Goal: Task Accomplishment & Management: Use online tool/utility

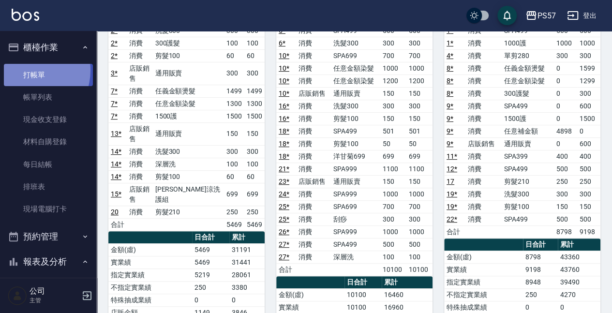
click at [30, 70] on link "打帳單" at bounding box center [48, 75] width 89 height 22
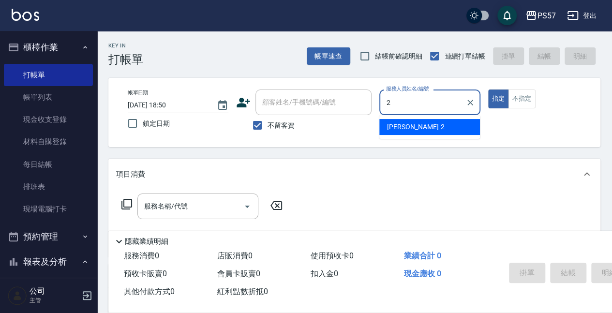
type input "圓圓-2"
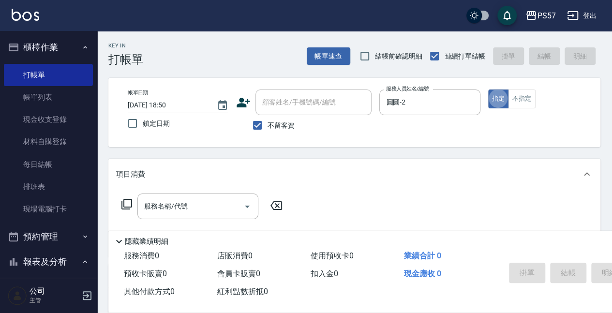
type button "true"
click at [199, 200] on input "服務名稱/代號" at bounding box center [191, 206] width 98 height 17
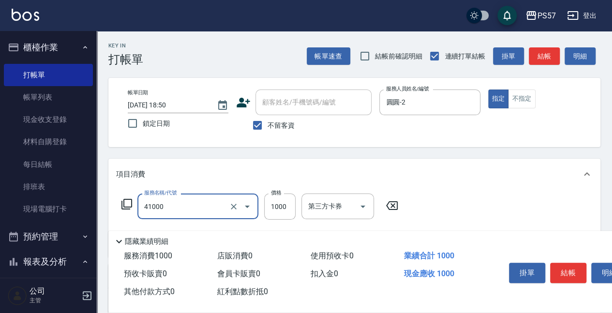
type input "任義金額燙髮(41000)"
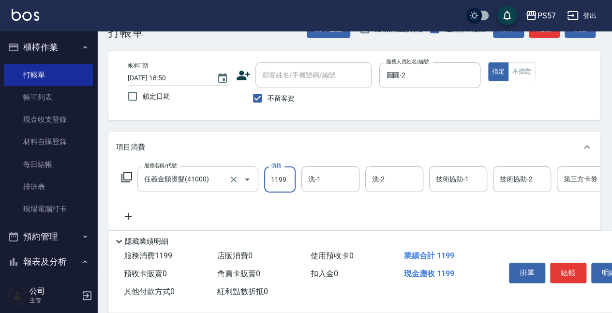
scroll to position [64, 0]
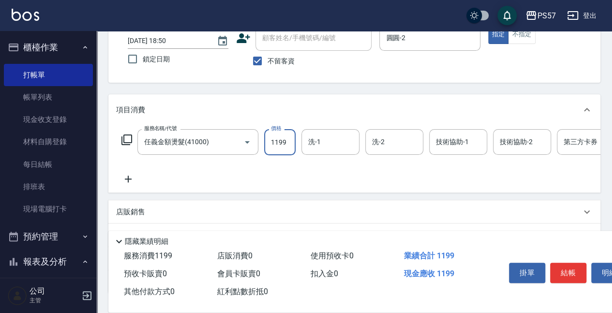
type input "1199"
click at [135, 186] on div "服務名稱/代號 任義金額燙髮(41000) 服務名稱/代號 價格 1199 價格 洗-1 洗-1 洗-2 洗-2 技術協助-1 技術協助-1 技術協助-2 技…" at bounding box center [354, 158] width 492 height 67
click at [130, 178] on icon at bounding box center [128, 179] width 24 height 12
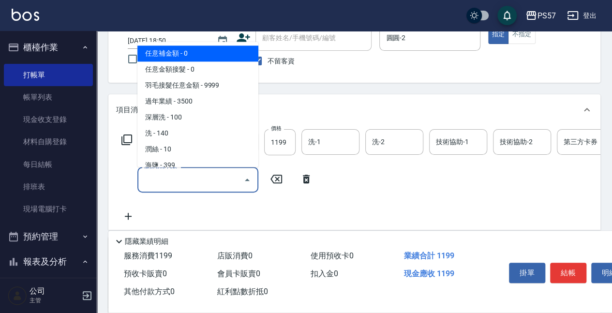
click at [163, 183] on input "服務名稱/代號" at bounding box center [191, 179] width 98 height 17
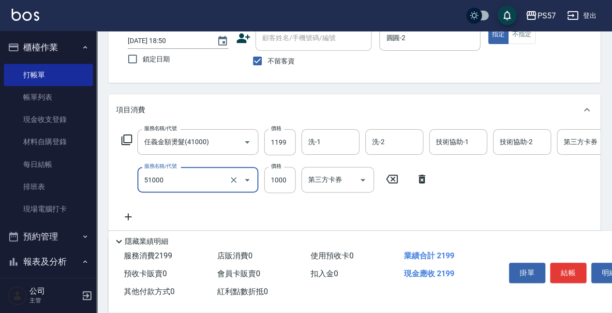
type input "任意金額染髮(51000)"
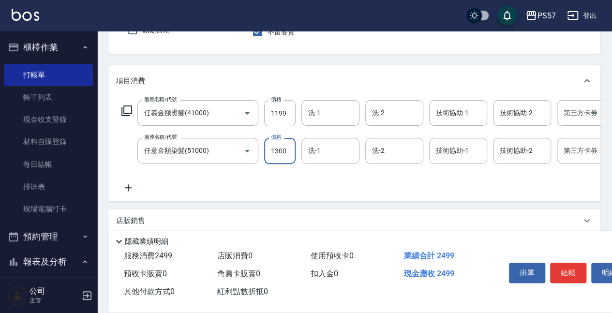
scroll to position [129, 0]
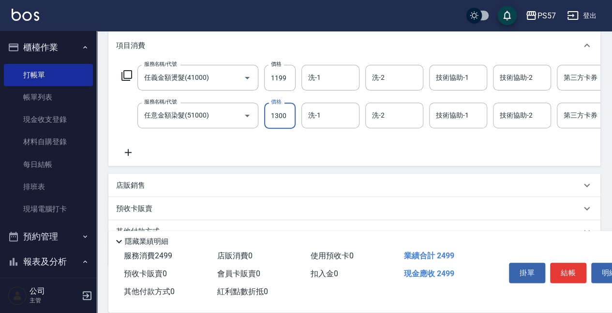
type input "1300"
click at [128, 153] on icon at bounding box center [128, 152] width 7 height 7
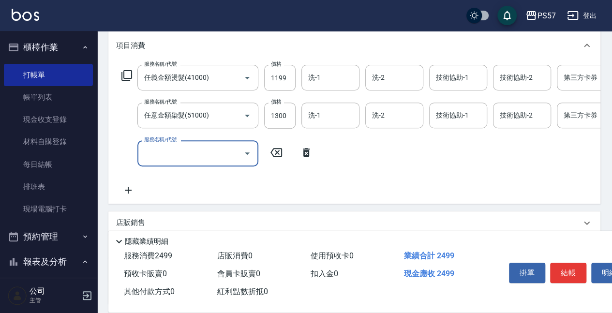
click at [157, 154] on input "服務名稱/代號" at bounding box center [191, 153] width 98 height 17
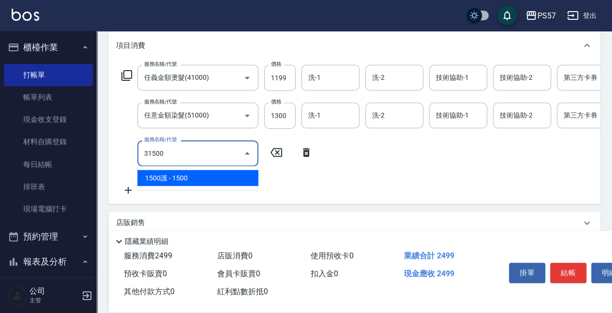
type input "1500護(31500)"
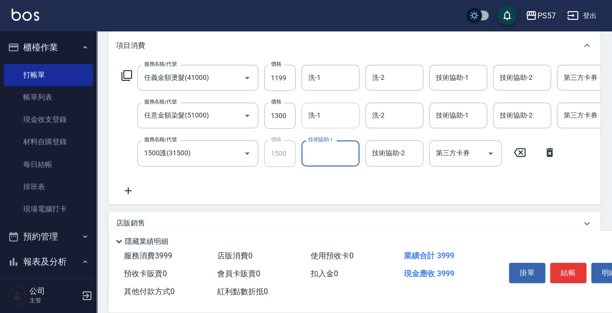
click at [340, 106] on div "洗-1" at bounding box center [330, 116] width 58 height 26
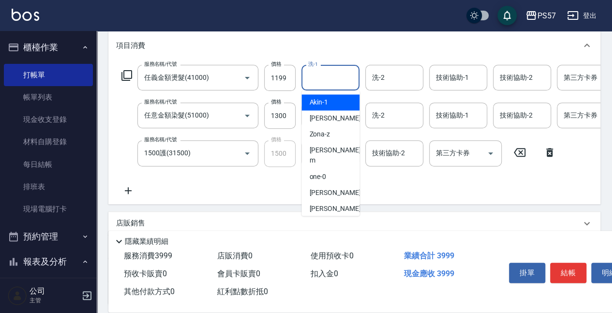
click at [330, 83] on input "洗-1" at bounding box center [330, 77] width 49 height 17
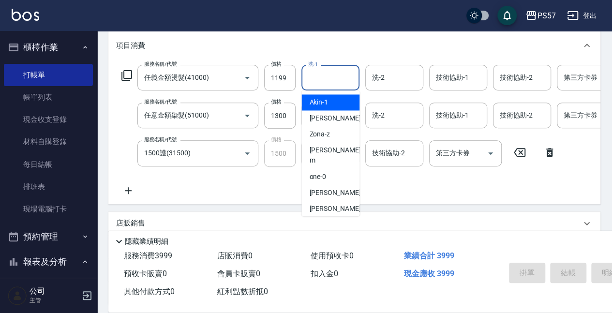
scroll to position [0, 0]
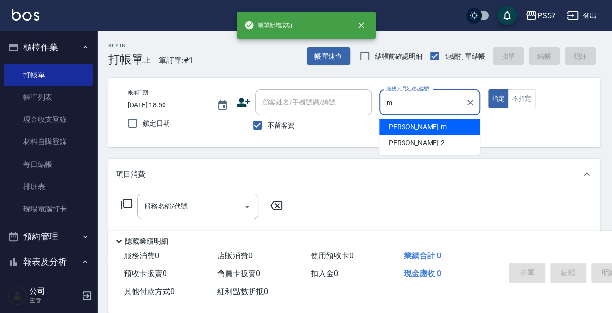
type input "[PERSON_NAME]-m"
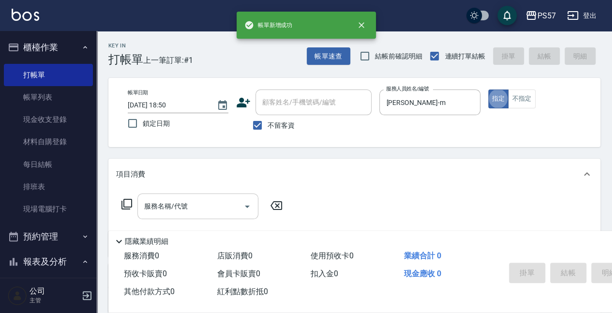
click at [178, 201] on input "服務名稱/代號" at bounding box center [191, 206] width 98 height 17
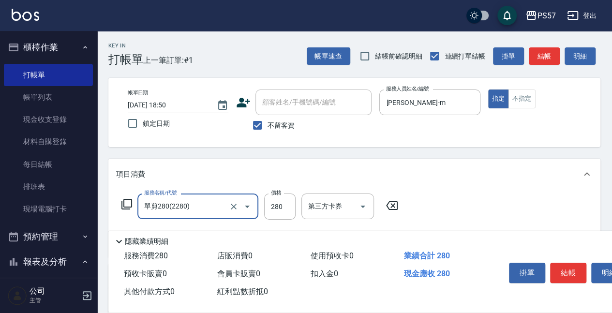
type input "單剪280(2280)"
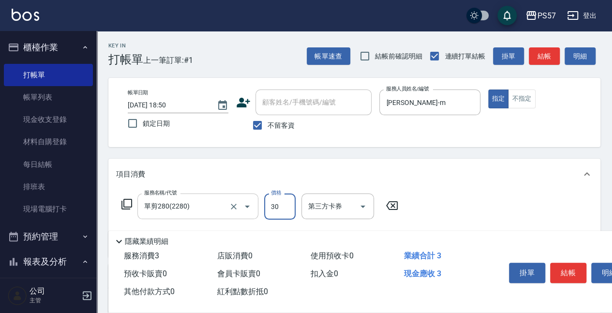
type input "300"
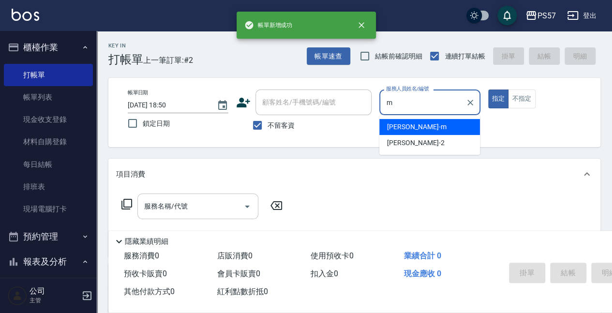
type input "[PERSON_NAME]-m"
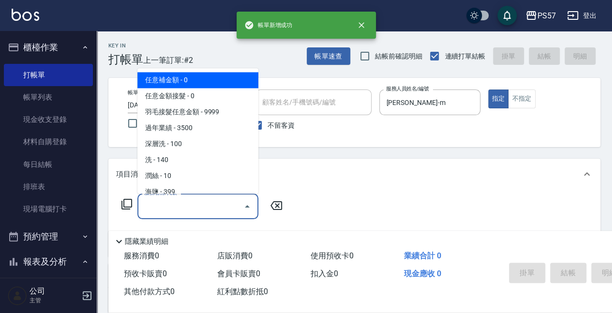
click at [152, 205] on input "服務名稱/代號" at bounding box center [191, 206] width 98 height 17
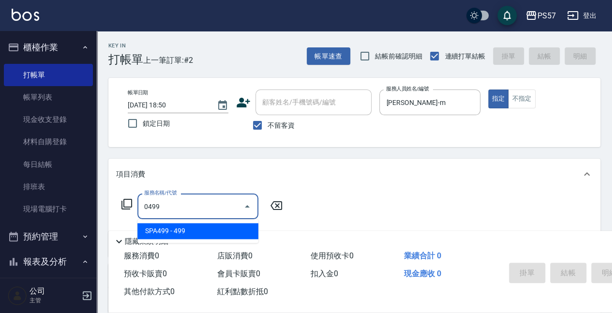
type input "SPA499(0499)"
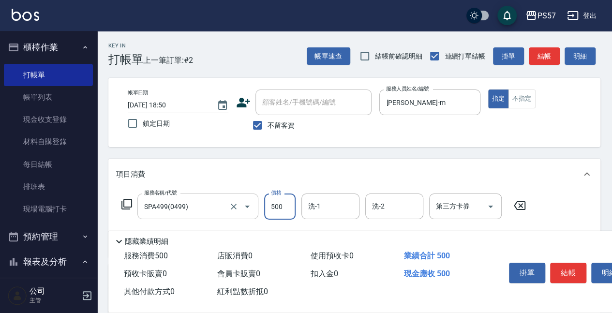
scroll to position [97, 0]
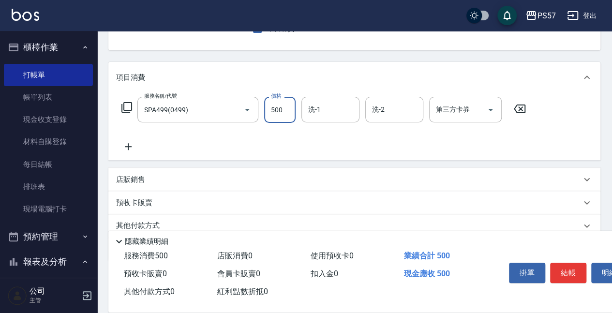
type input "500"
click at [123, 149] on icon at bounding box center [128, 147] width 24 height 12
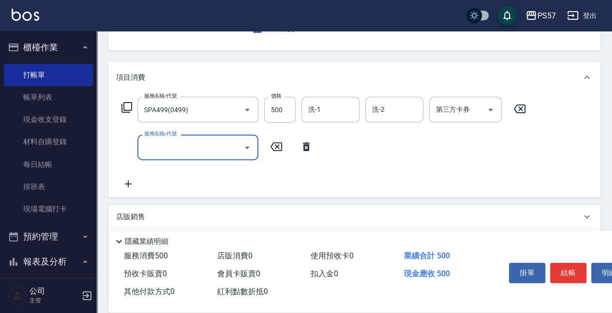
click at [153, 148] on input "服務名稱/代號" at bounding box center [191, 147] width 98 height 17
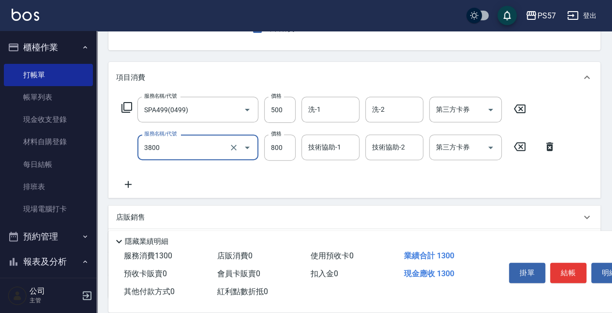
type input "護髮800(3800)"
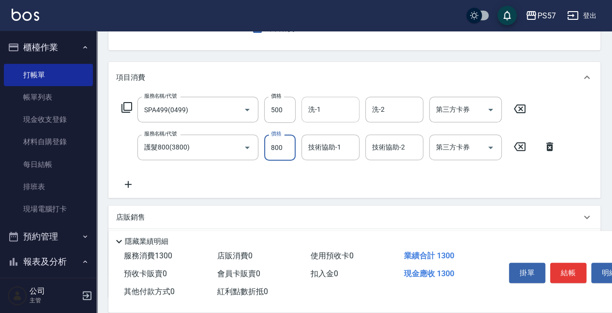
click at [331, 104] on input "洗-1" at bounding box center [330, 109] width 49 height 17
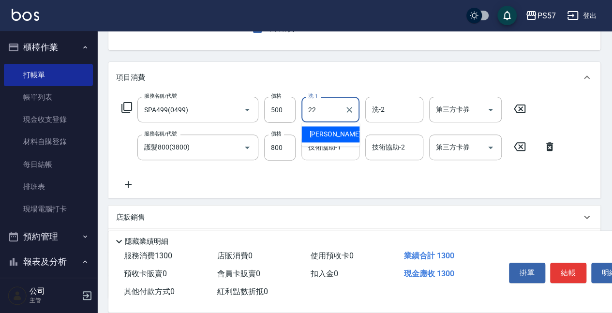
type input "[PERSON_NAME]-22"
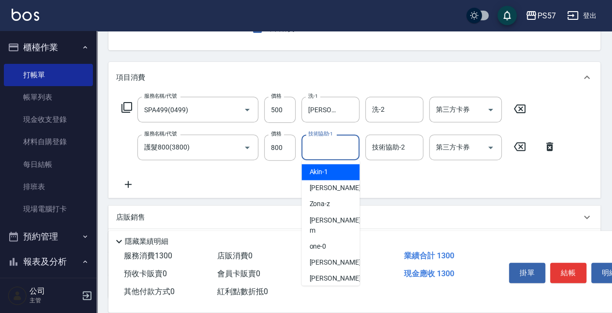
click at [338, 143] on input "技術協助-1" at bounding box center [330, 147] width 49 height 17
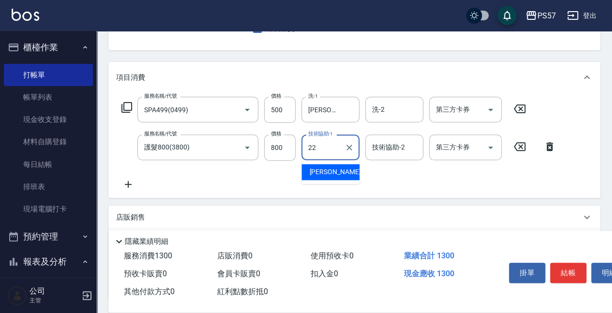
type input "[PERSON_NAME]-22"
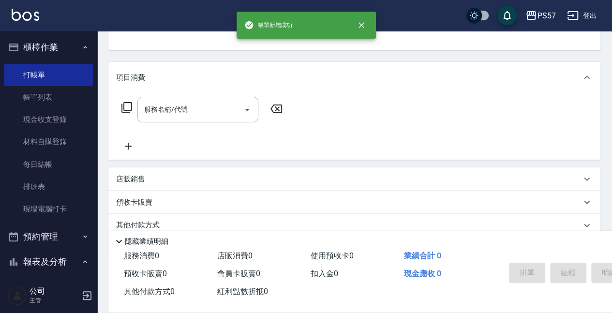
scroll to position [94, 0]
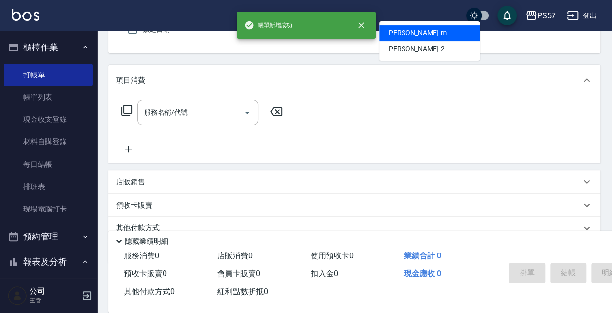
type input "[PERSON_NAME]-m"
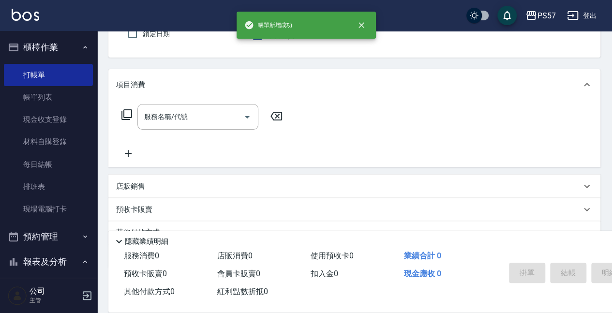
scroll to position [25, 0]
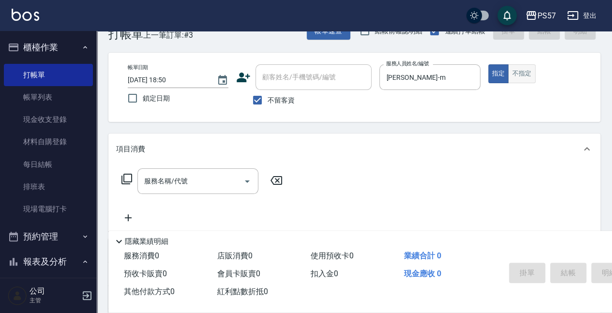
click at [520, 67] on button "不指定" at bounding box center [521, 73] width 27 height 19
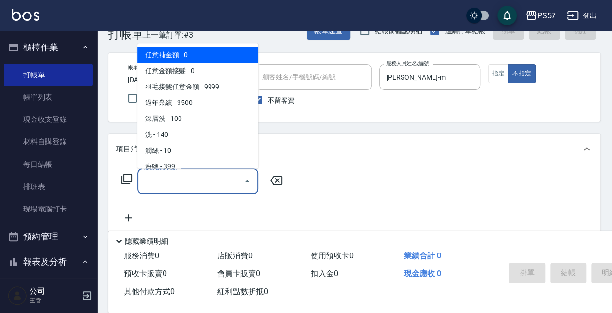
click at [192, 181] on input "服務名稱/代號" at bounding box center [191, 181] width 98 height 17
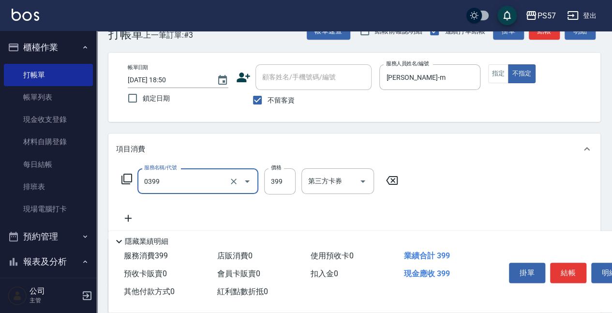
type input "SPA399(0399)"
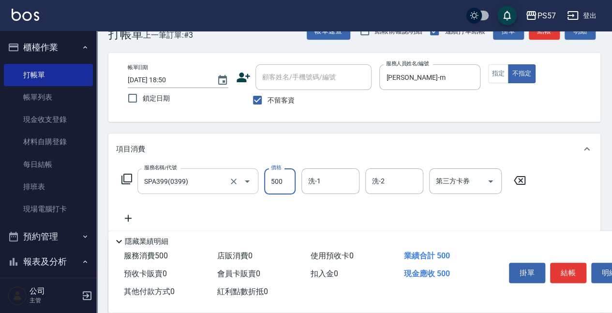
type input "500"
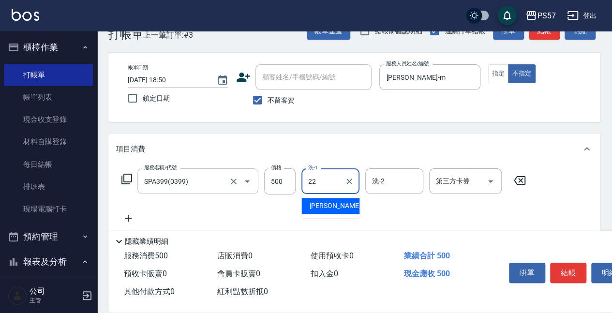
type input "[PERSON_NAME]-22"
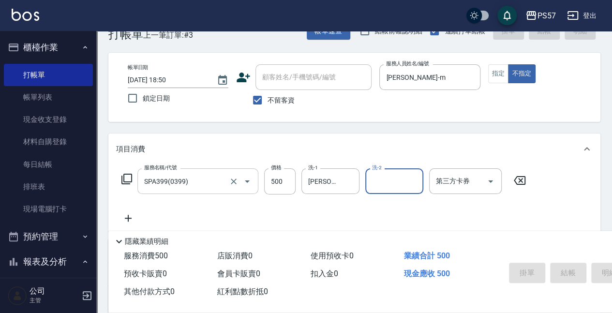
type input "[DATE] 18:51"
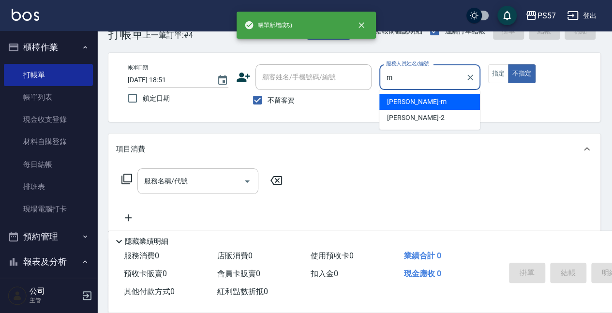
type input "[PERSON_NAME]-m"
type button "false"
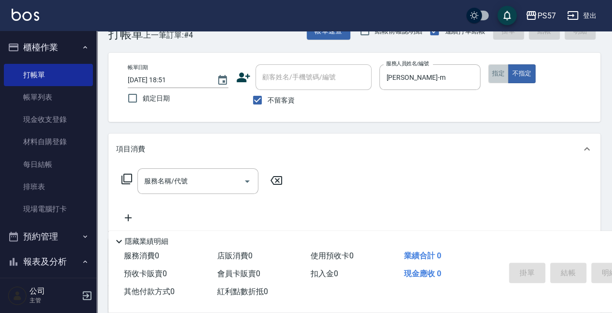
click at [493, 73] on button "指定" at bounding box center [498, 73] width 21 height 19
click at [176, 187] on input "服務名稱/代號" at bounding box center [191, 181] width 98 height 17
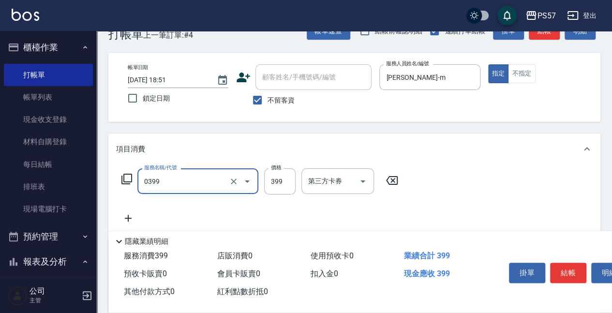
type input "SPA399(0399)"
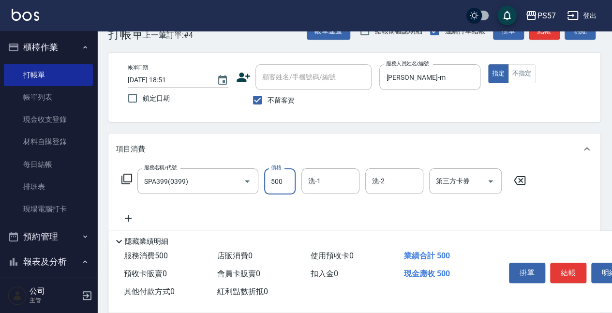
type input "500"
type input "[PERSON_NAME]-22"
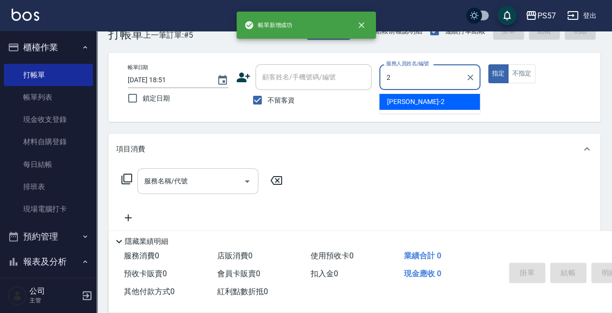
type input "圓圓-2"
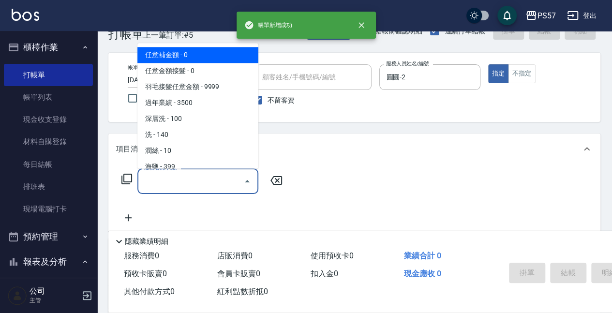
click at [155, 187] on input "服務名稱/代號" at bounding box center [191, 181] width 98 height 17
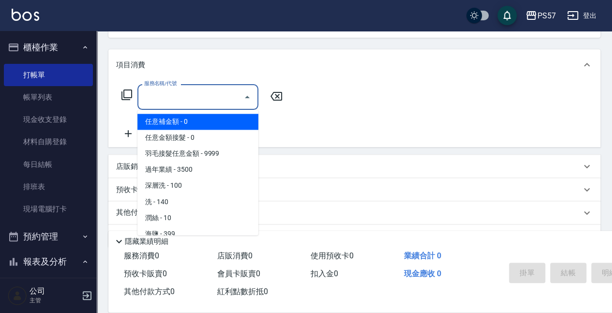
scroll to position [136, 0]
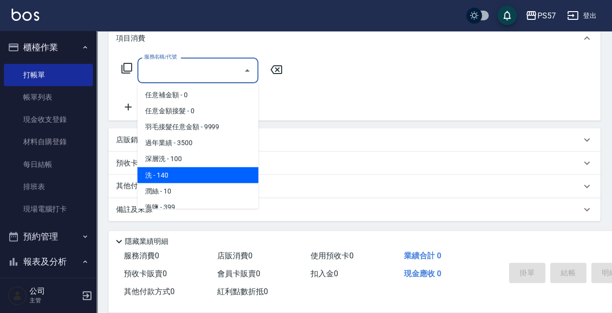
click at [119, 148] on div "店販銷售" at bounding box center [354, 139] width 492 height 23
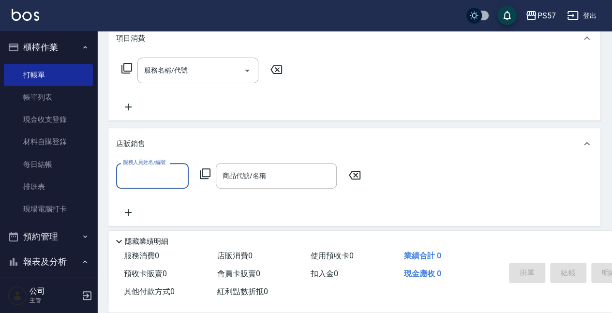
scroll to position [0, 0]
type input "圓圓-2"
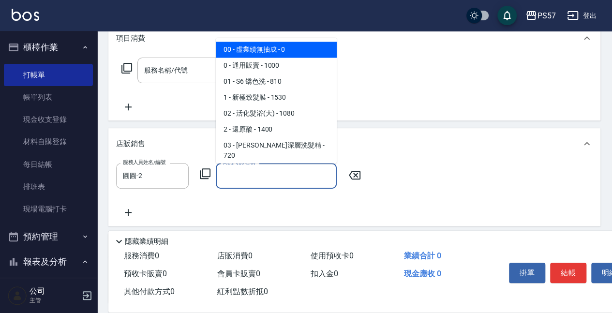
click at [269, 168] on input "商品代號/名稱" at bounding box center [276, 175] width 112 height 17
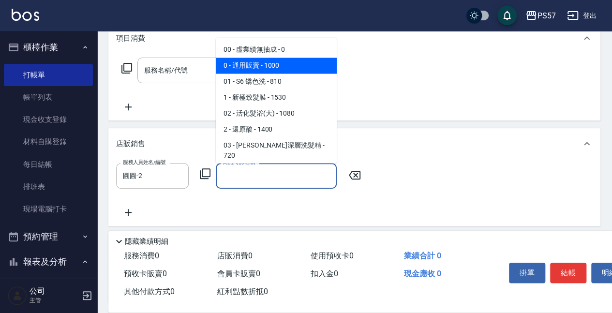
click at [282, 72] on span "0 - 通用販賣 - 1000" at bounding box center [276, 66] width 121 height 16
type input "通用販賣"
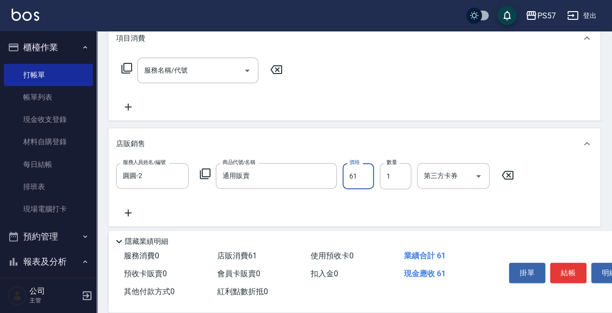
type input "612"
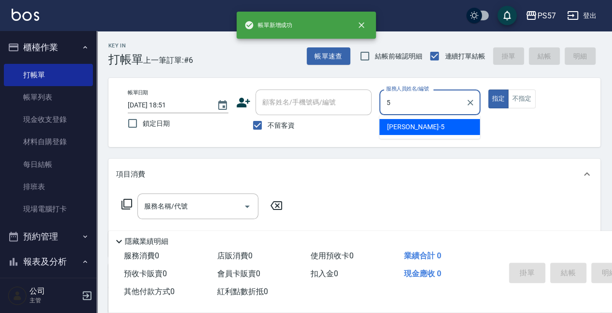
type input "[PERSON_NAME]5"
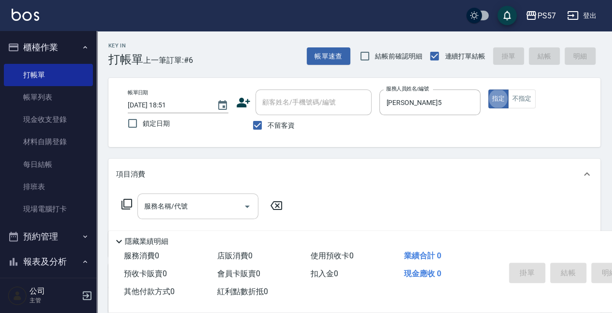
click at [195, 198] on input "服務名稱/代號" at bounding box center [191, 206] width 98 height 17
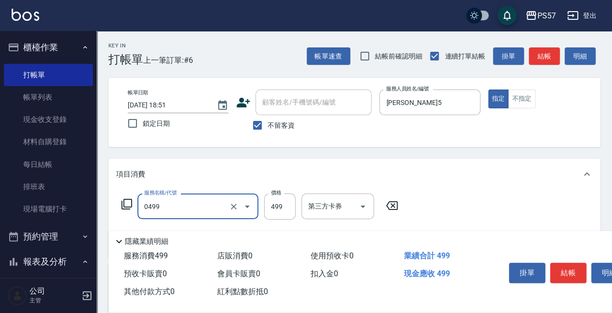
type input "SPA499(0499)"
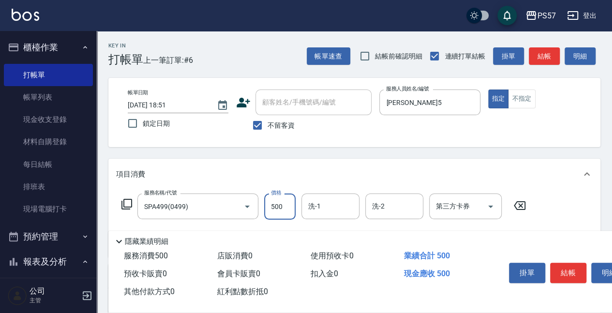
type input "500"
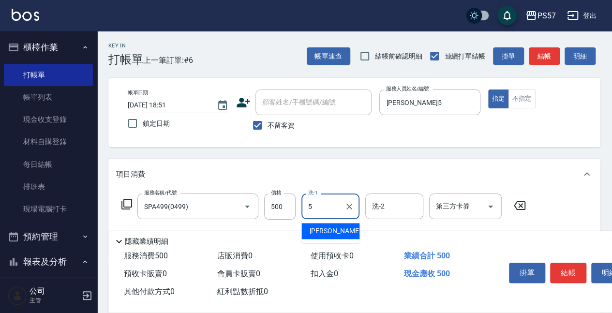
type input "[PERSON_NAME]5"
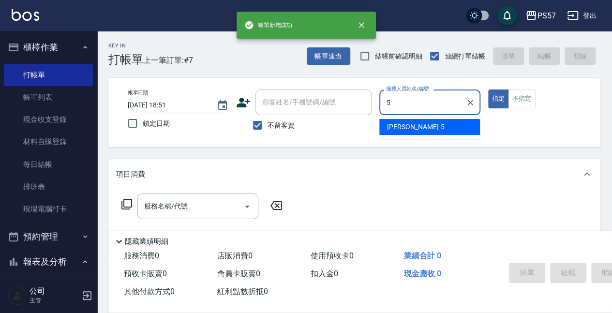
type input "[PERSON_NAME]5"
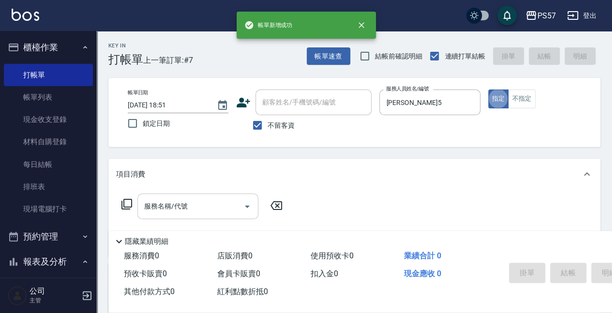
click at [193, 200] on input "服務名稱/代號" at bounding box center [191, 206] width 98 height 17
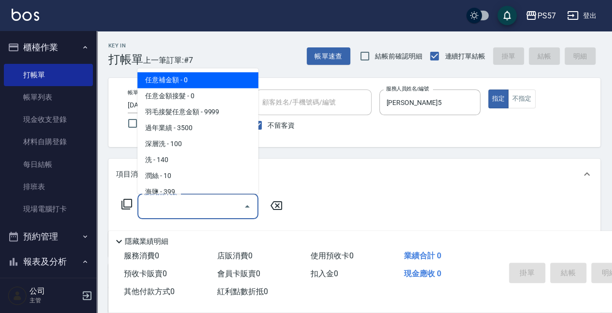
type input "0"
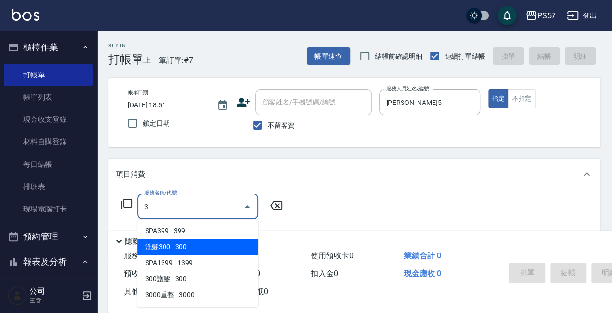
click at [193, 251] on span "洗髮300 - 300" at bounding box center [197, 247] width 121 height 16
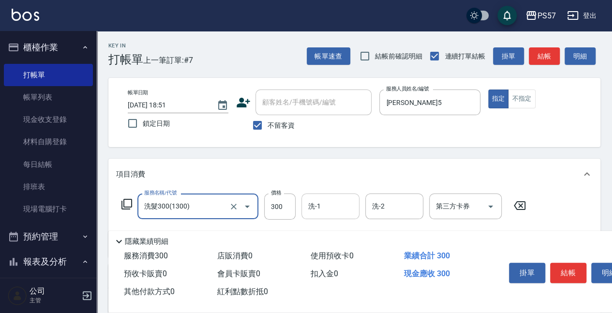
click at [333, 195] on div "洗-1" at bounding box center [330, 206] width 58 height 26
type input "洗髮300(1300)"
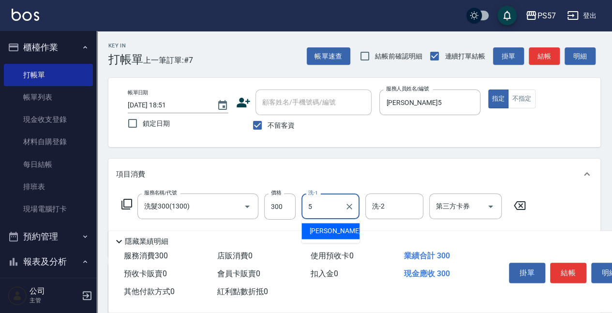
type input "[PERSON_NAME]5"
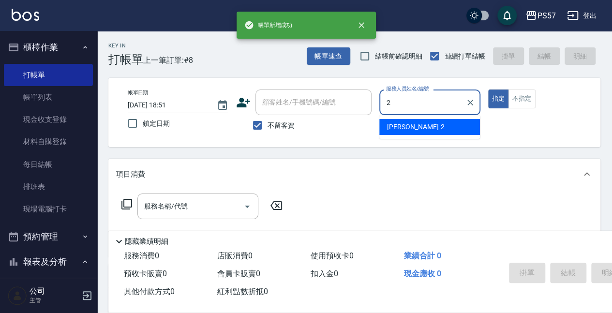
type input "圓圓-2"
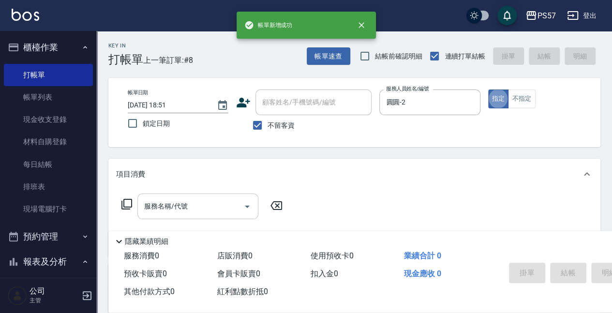
click at [178, 208] on input "服務名稱/代號" at bounding box center [191, 206] width 98 height 17
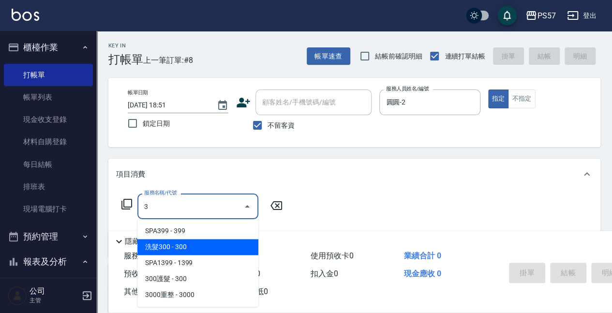
click at [204, 253] on span "洗髮300 - 300" at bounding box center [197, 247] width 121 height 16
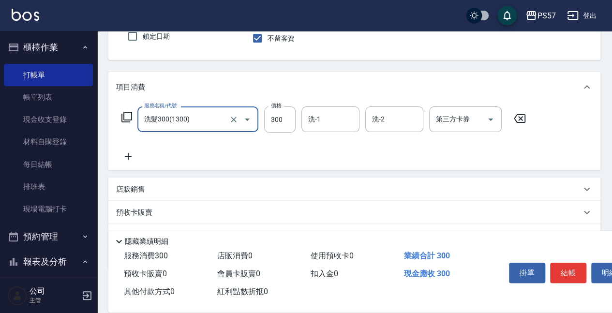
scroll to position [97, 0]
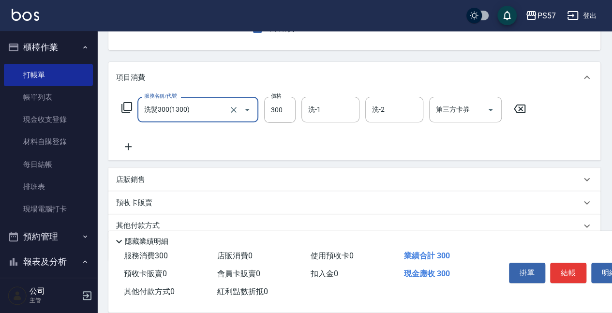
type input "洗髮300(1300)"
click at [125, 143] on icon at bounding box center [128, 147] width 24 height 12
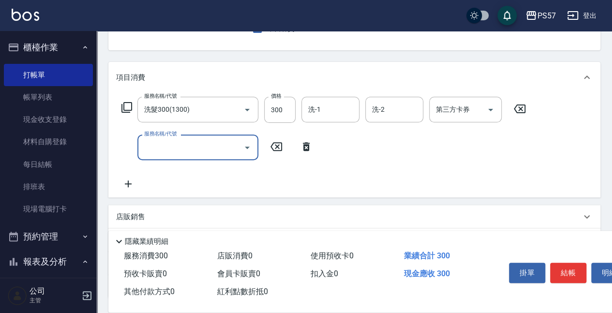
click at [149, 148] on input "服務名稱/代號" at bounding box center [191, 147] width 98 height 17
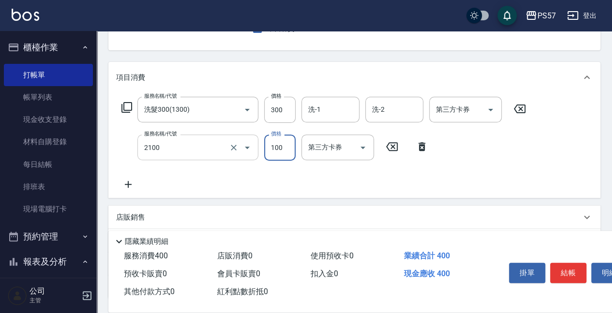
type input "剪髮100(2100)"
type input "60"
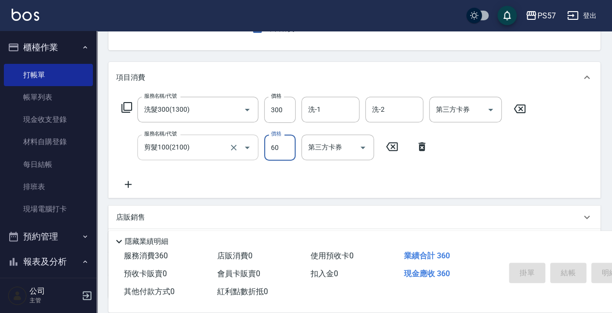
type input "[DATE] 18:52"
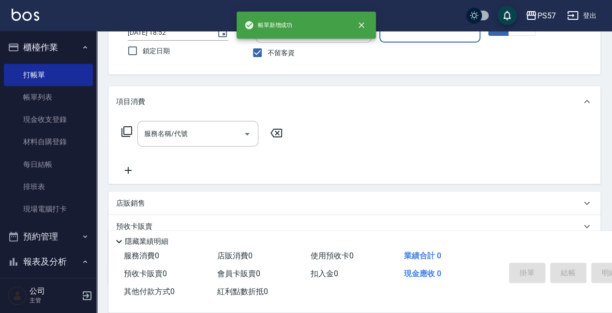
scroll to position [61, 0]
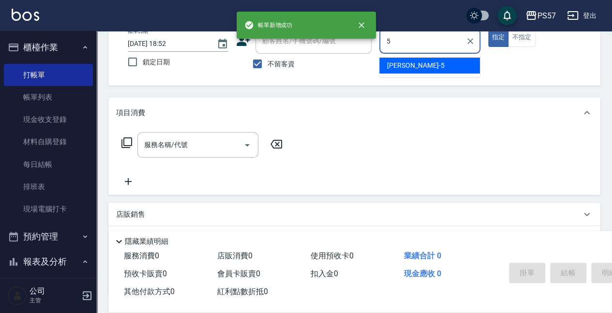
type input "[PERSON_NAME]5"
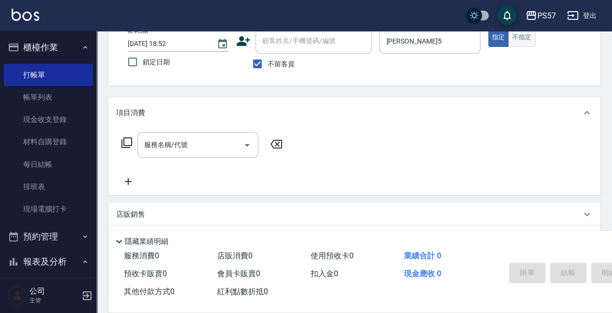
click at [530, 33] on button "不指定" at bounding box center [521, 37] width 27 height 19
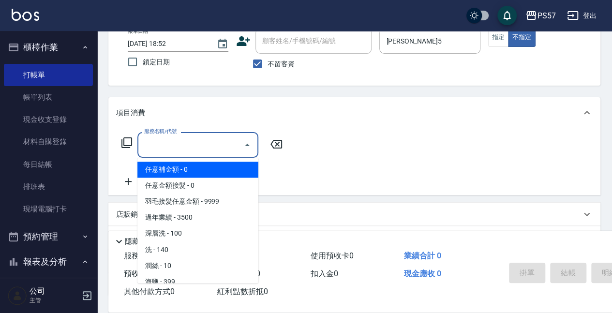
click at [180, 150] on input "服務名稱/代號" at bounding box center [191, 144] width 98 height 17
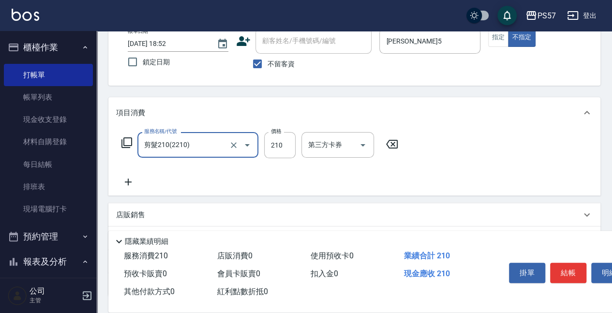
type input "剪髮210(2210)"
type input "250"
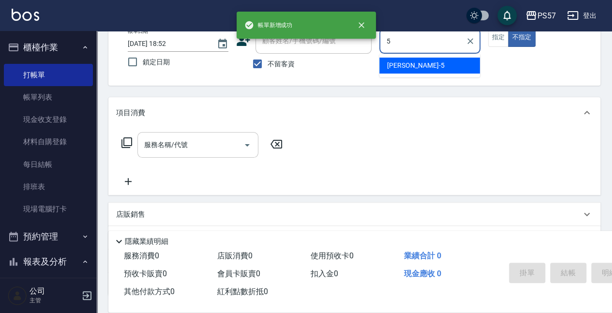
type input "[PERSON_NAME]5"
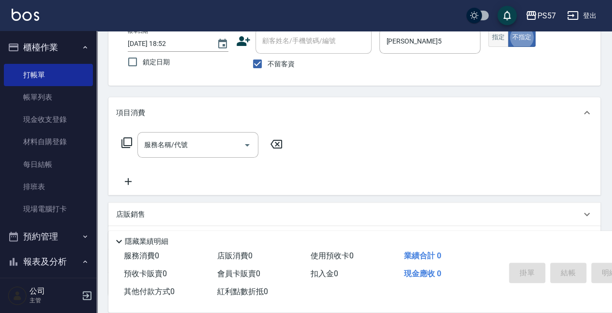
click at [502, 39] on button "指定" at bounding box center [498, 37] width 21 height 19
click at [175, 146] on input "服務名稱/代號" at bounding box center [191, 144] width 98 height 17
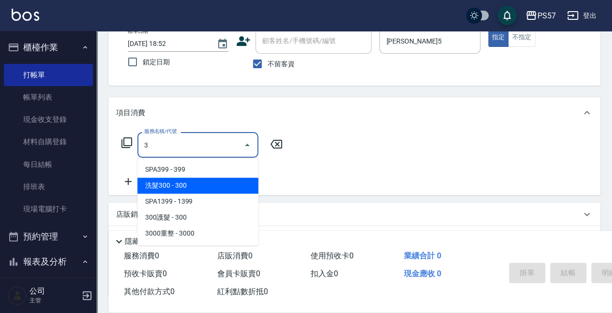
click at [162, 186] on span "洗髮300 - 300" at bounding box center [197, 186] width 121 height 16
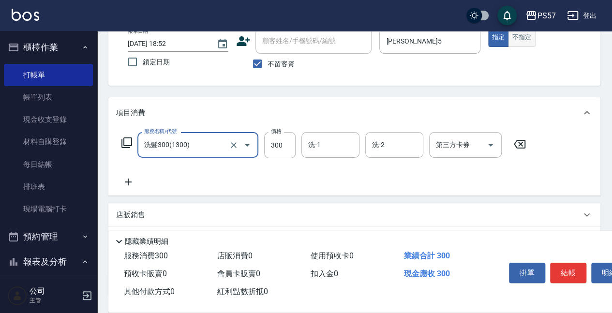
type input "洗髮300(1300)"
click at [525, 37] on button "不指定" at bounding box center [521, 37] width 27 height 19
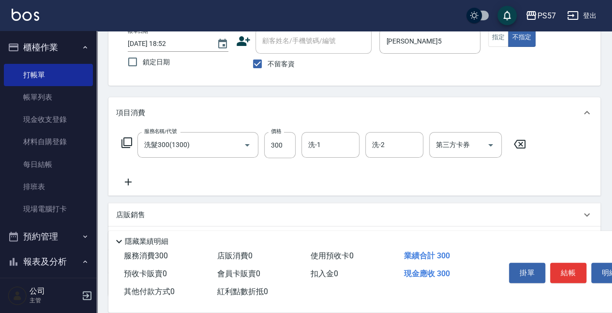
click at [135, 182] on icon at bounding box center [128, 182] width 24 height 12
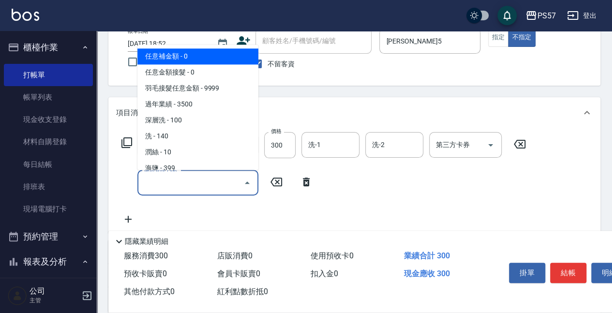
click at [182, 190] on input "服務名稱/代號" at bounding box center [191, 182] width 98 height 17
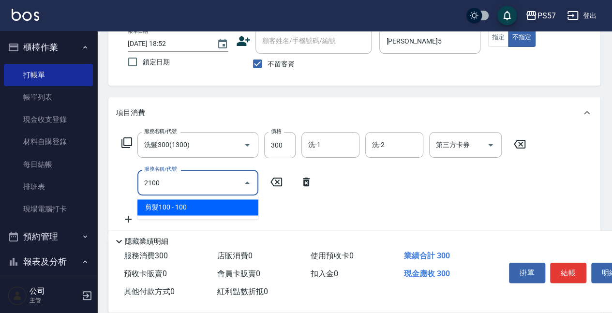
type input "剪髮100(2100)"
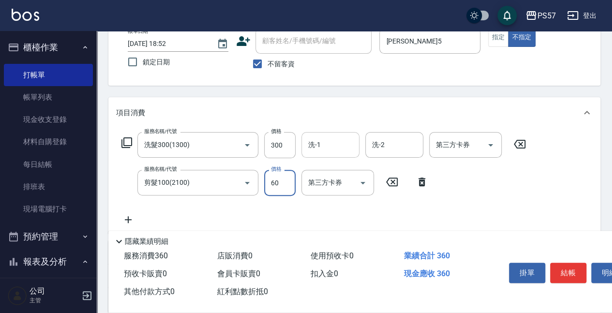
type input "60"
click at [339, 143] on input "洗-1" at bounding box center [330, 144] width 49 height 17
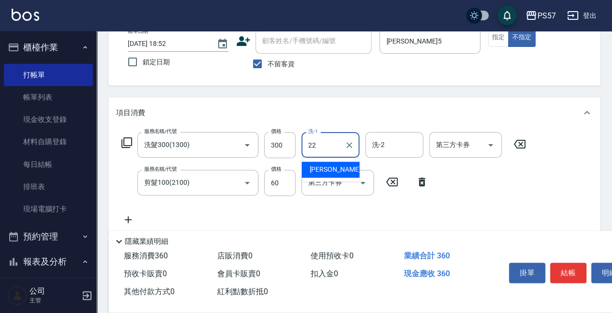
type input "[PERSON_NAME]-22"
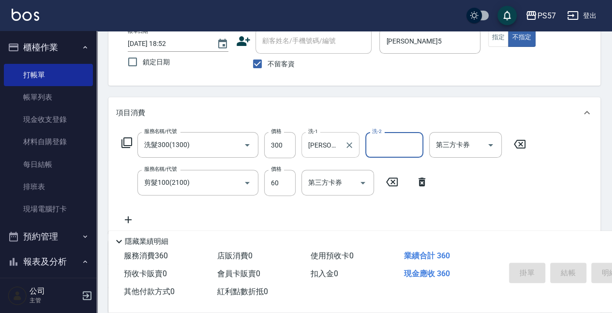
type input "[DATE] 18:53"
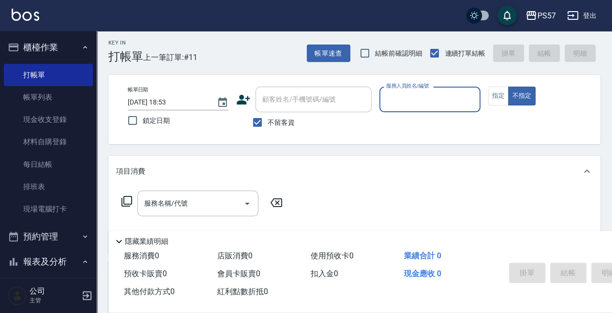
scroll to position [0, 0]
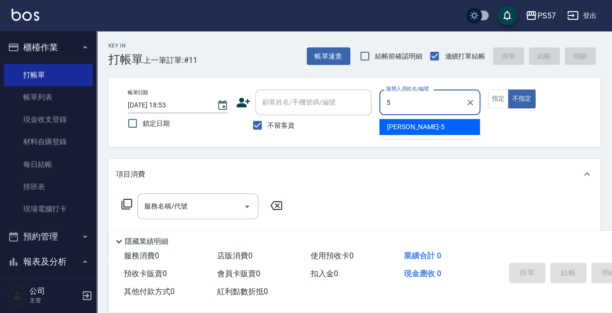
type input "[PERSON_NAME]5"
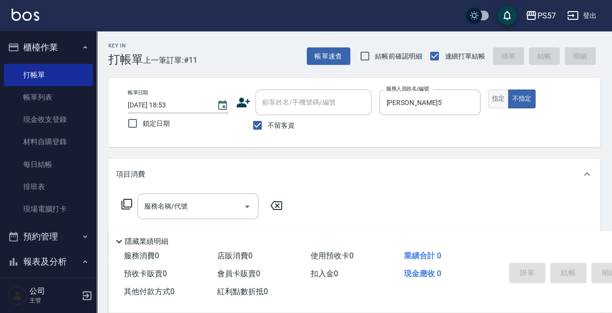
drag, startPoint x: 490, startPoint y: 95, endPoint x: 498, endPoint y: 102, distance: 10.3
click at [495, 100] on button "指定" at bounding box center [498, 98] width 21 height 19
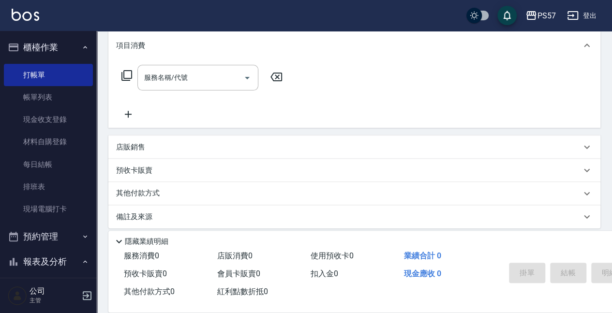
click at [146, 147] on div "店販銷售" at bounding box center [348, 147] width 465 height 10
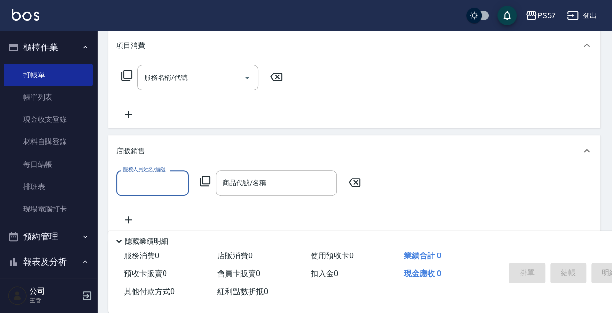
scroll to position [0, 0]
click at [147, 176] on input "服務人員姓名/編號" at bounding box center [152, 183] width 64 height 17
type input "[PERSON_NAME]5"
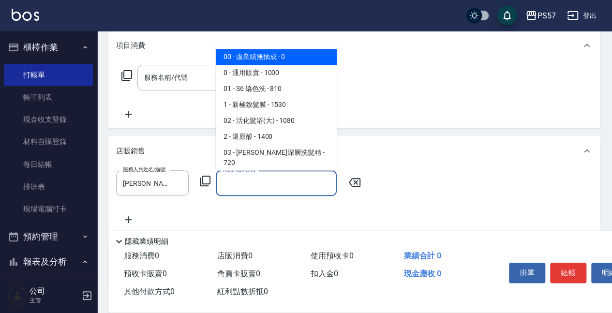
click at [231, 190] on input "商品代號/名稱" at bounding box center [276, 183] width 112 height 17
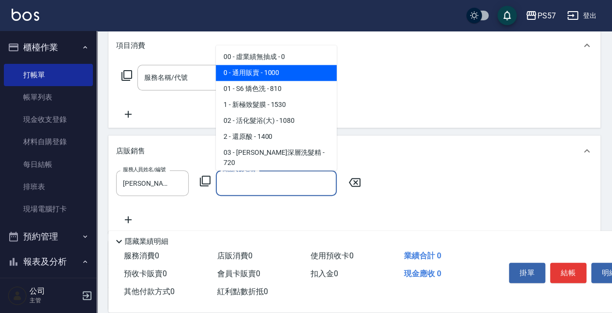
click at [269, 70] on span "0 - 通用販賣 - 1000" at bounding box center [276, 73] width 121 height 16
type input "通用販賣"
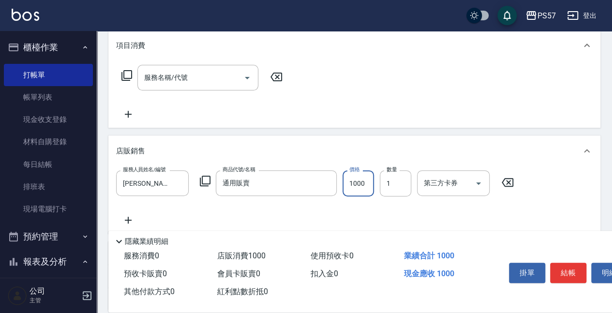
click at [368, 180] on input "1000" at bounding box center [357, 183] width 31 height 26
type input "300"
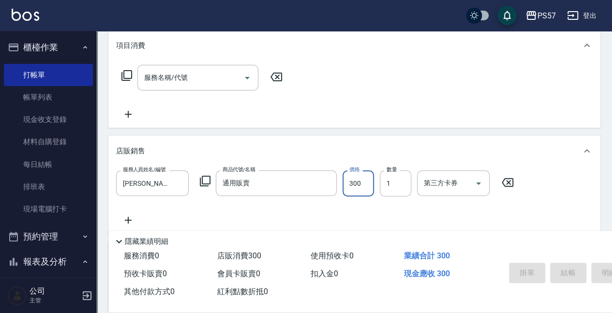
type input "[DATE] 18:54"
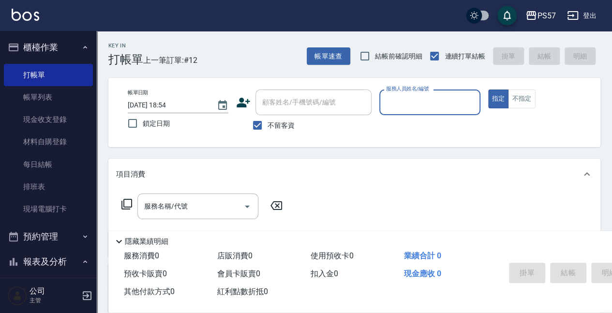
click at [413, 92] on label "服務人員姓名/編號" at bounding box center [407, 88] width 43 height 7
click at [413, 94] on input "服務人員姓名/編號" at bounding box center [430, 102] width 92 height 17
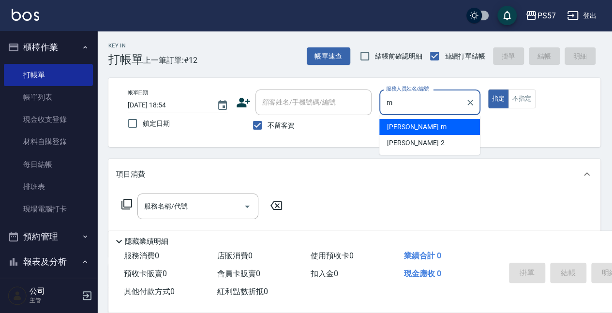
type input "[PERSON_NAME]-m"
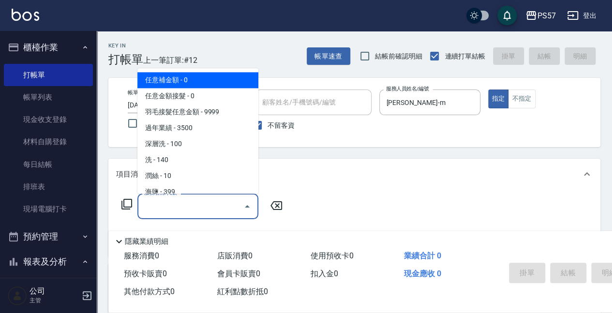
click at [216, 198] on input "服務名稱/代號" at bounding box center [191, 206] width 98 height 17
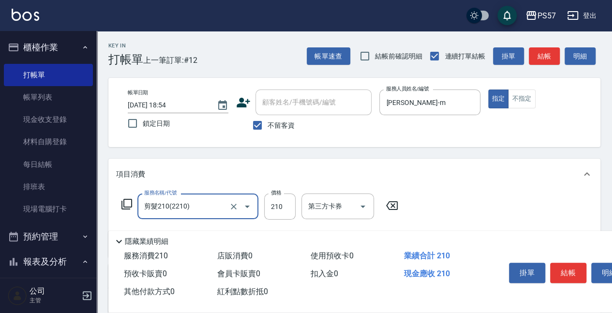
type input "剪髮210(2210)"
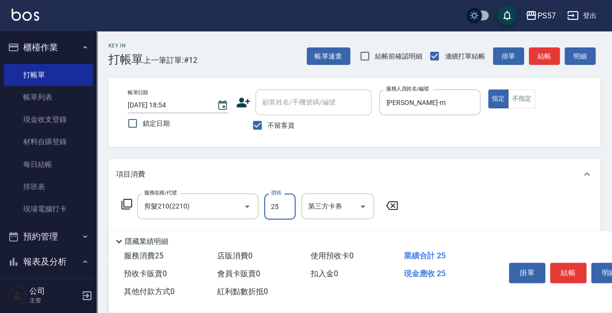
type input "250"
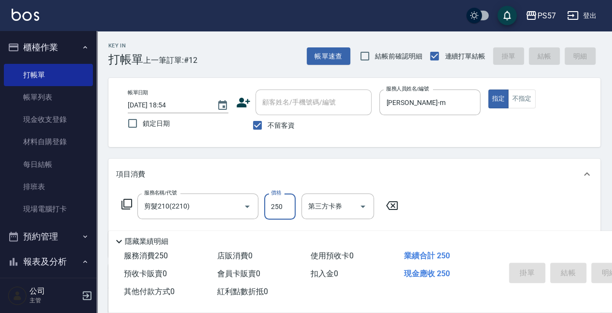
type input "[DATE] 18:55"
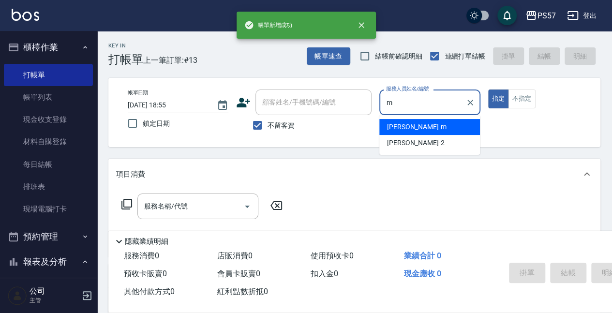
type input "[PERSON_NAME]-m"
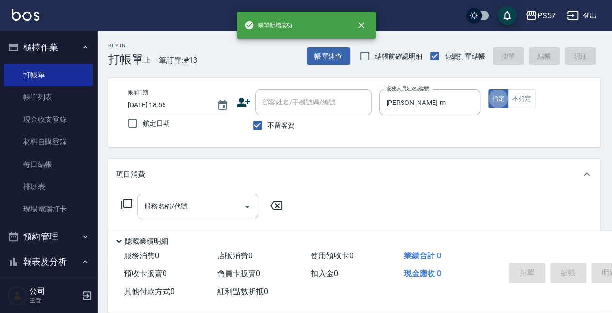
click at [191, 196] on div "服務名稱/代號" at bounding box center [197, 206] width 121 height 26
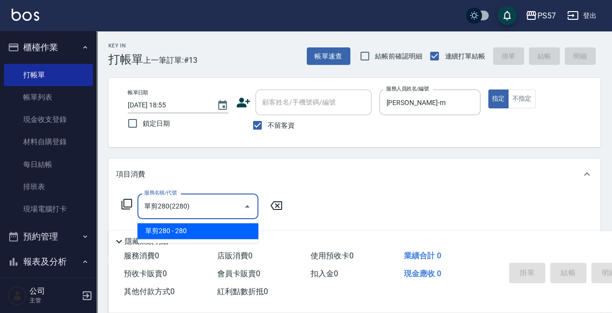
type input "單剪280(2280)"
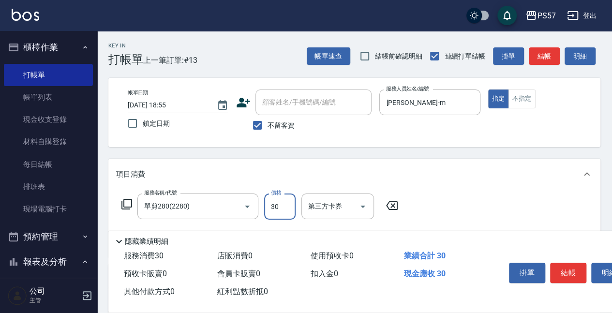
type input "300"
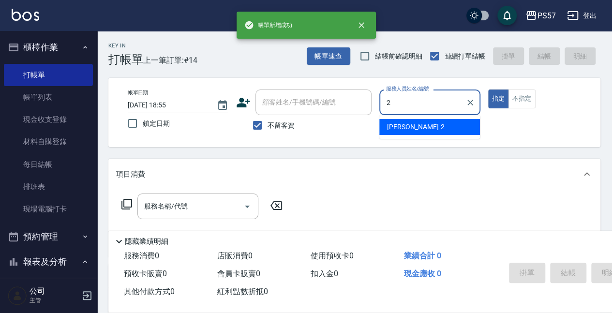
type input "圓圓-2"
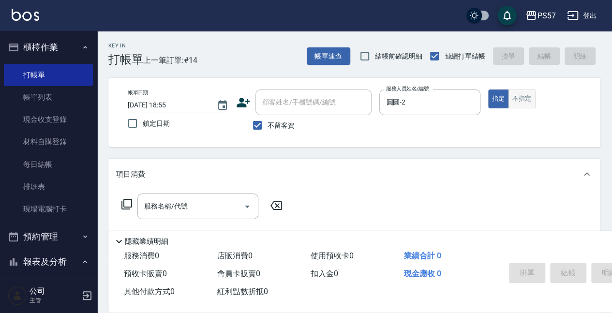
click at [516, 100] on button "不指定" at bounding box center [521, 98] width 27 height 19
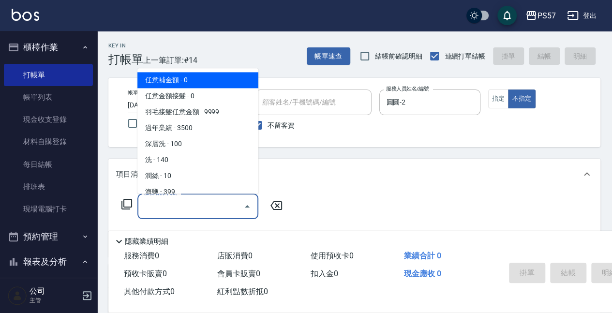
click at [160, 207] on input "服務名稱/代號" at bounding box center [191, 206] width 98 height 17
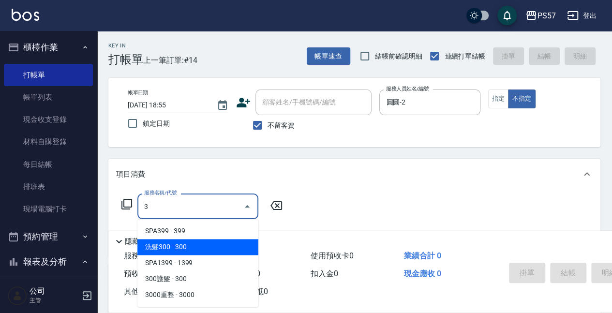
click at [165, 249] on span "洗髮300 - 300" at bounding box center [197, 247] width 121 height 16
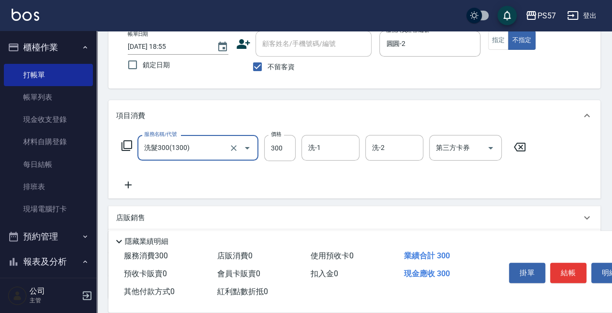
scroll to position [129, 0]
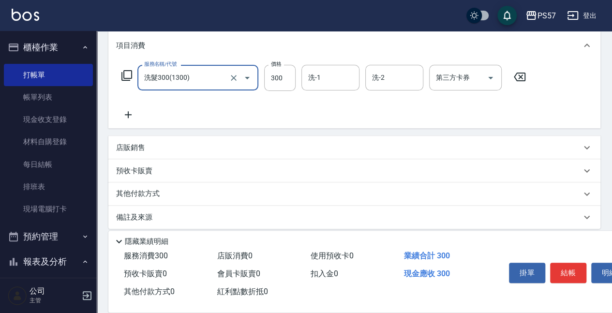
type input "洗髮300(1300)"
click at [130, 116] on icon at bounding box center [128, 115] width 24 height 12
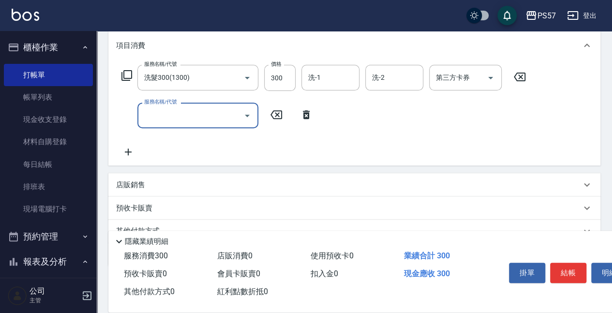
click at [182, 116] on input "服務名稱/代號" at bounding box center [191, 115] width 98 height 17
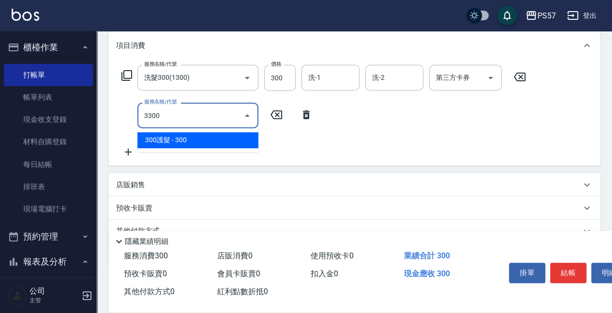
type input "300護髮(3300)"
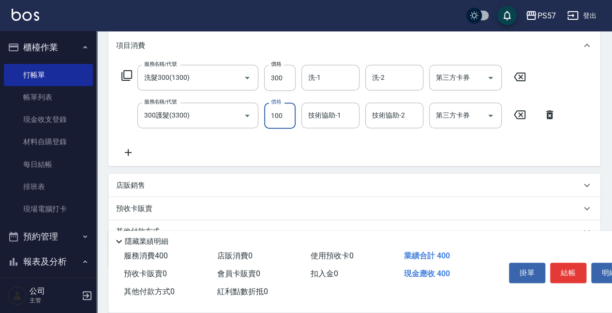
type input "100"
click at [124, 155] on icon at bounding box center [128, 153] width 24 height 12
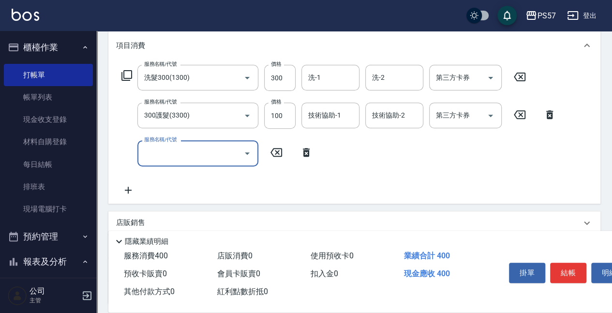
click at [202, 145] on input "服務名稱/代號" at bounding box center [191, 153] width 98 height 17
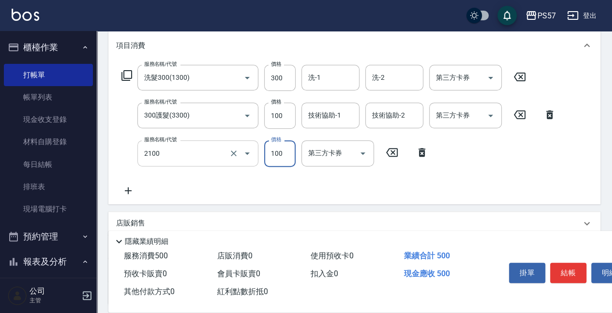
type input "剪髮100(2100)"
type input "60"
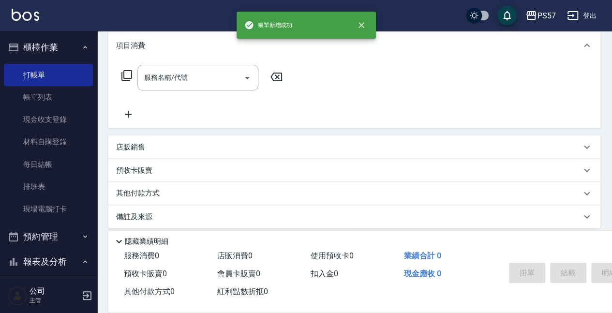
scroll to position [0, 0]
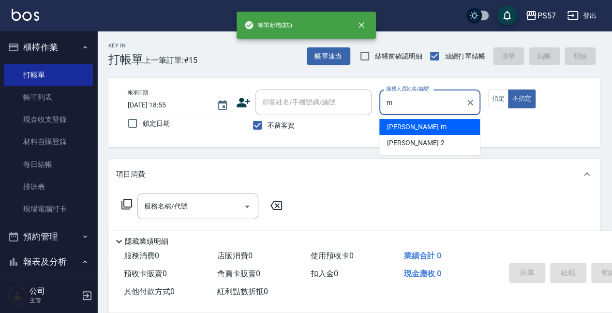
type input "[PERSON_NAME]-m"
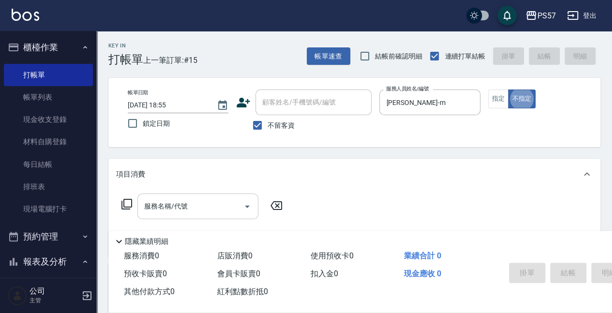
click at [191, 208] on input "服務名稱/代號" at bounding box center [191, 206] width 98 height 17
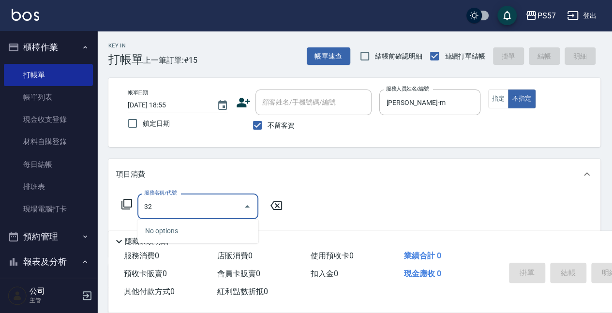
type input "3"
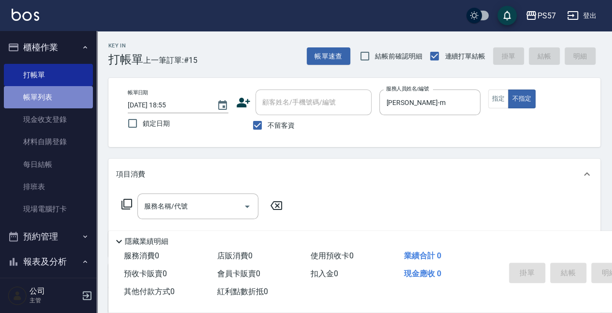
click at [54, 98] on link "帳單列表" at bounding box center [48, 97] width 89 height 22
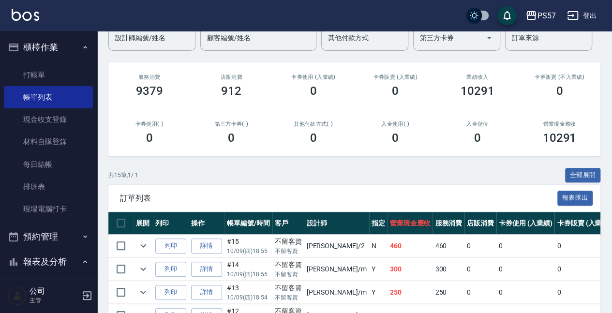
scroll to position [161, 0]
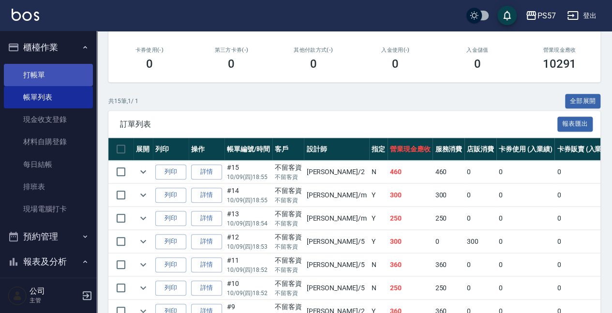
click at [53, 73] on link "打帳單" at bounding box center [48, 75] width 89 height 22
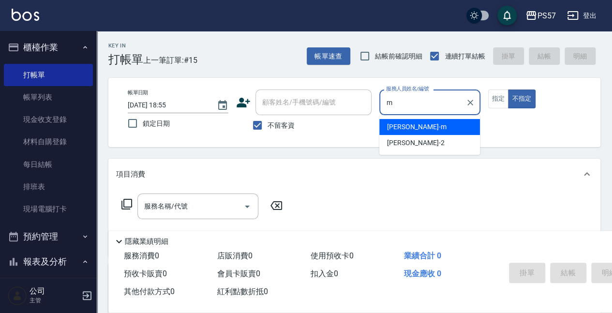
type input "[PERSON_NAME]-m"
type button "false"
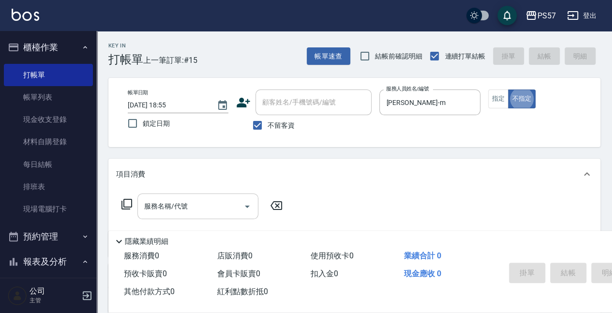
click at [204, 204] on input "服務名稱/代號" at bounding box center [191, 206] width 98 height 17
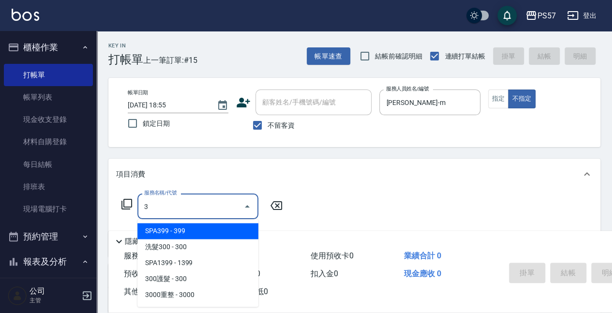
click at [206, 237] on span "SPA399 - 399" at bounding box center [197, 231] width 121 height 16
type input "SPA399(0399)"
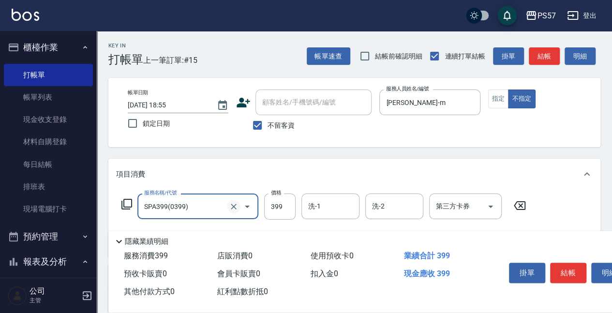
click at [233, 208] on icon "Clear" at bounding box center [234, 207] width 10 height 10
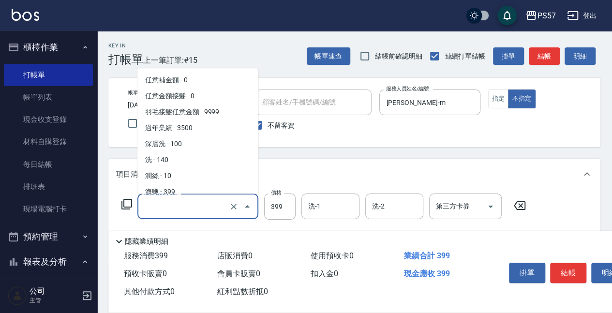
click at [213, 209] on input "服務名稱/代號" at bounding box center [184, 206] width 85 height 17
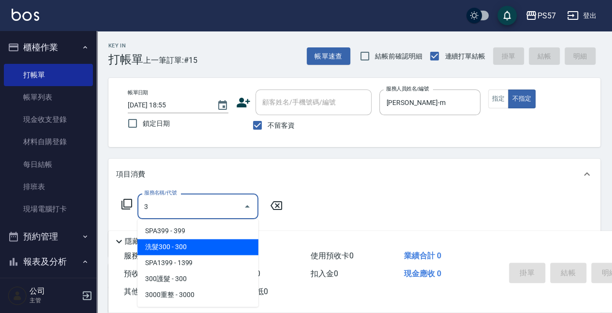
click at [196, 250] on span "洗髮300 - 300" at bounding box center [197, 247] width 121 height 16
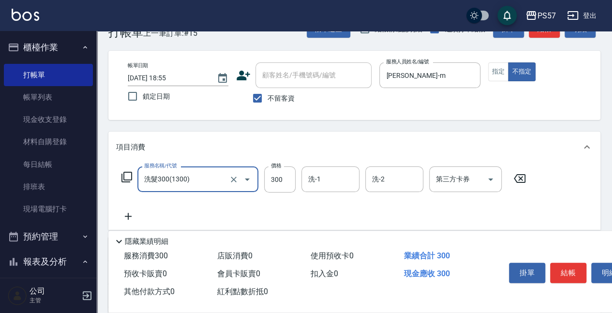
scroll to position [64, 0]
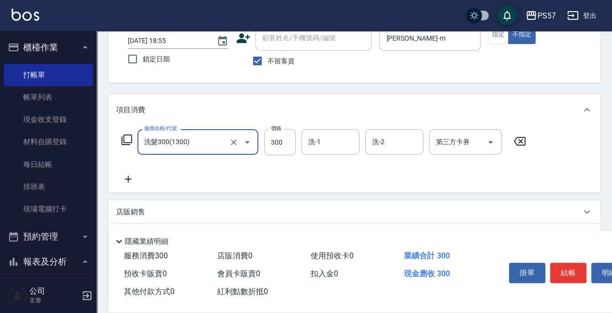
type input "洗髮300(1300)"
click at [134, 178] on icon at bounding box center [128, 179] width 24 height 12
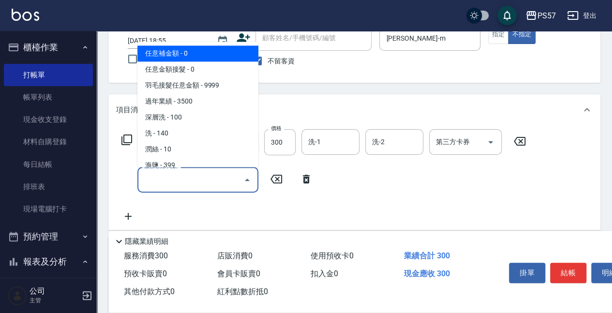
click at [154, 181] on input "服務名稱/代號" at bounding box center [191, 179] width 98 height 17
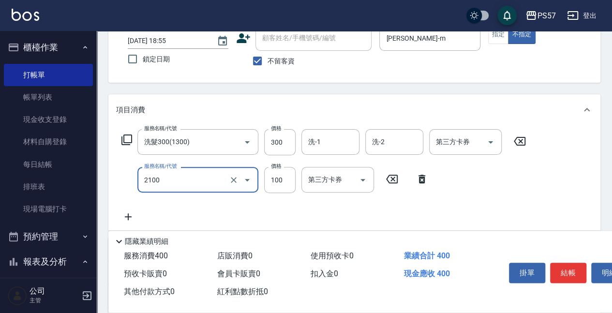
type input "剪髮100(2100)"
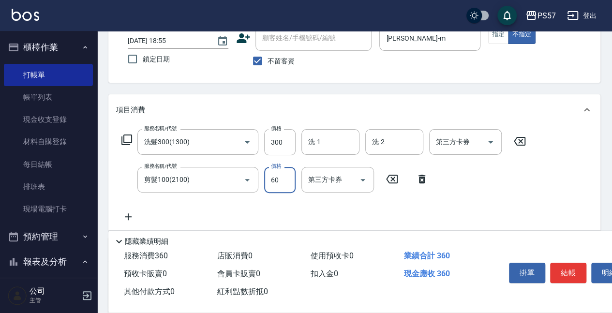
type input "60"
click at [348, 155] on div "洗-1 洗-1" at bounding box center [333, 142] width 64 height 26
click at [348, 152] on div "洗-1" at bounding box center [330, 142] width 58 height 26
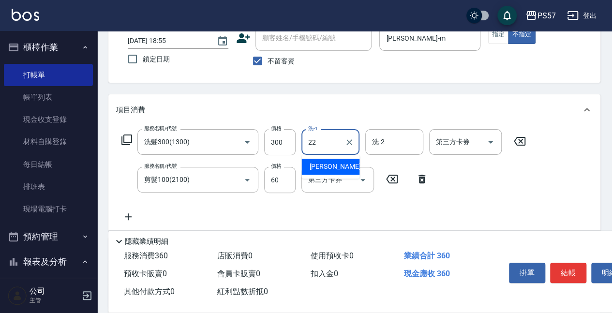
type input "[PERSON_NAME]-22"
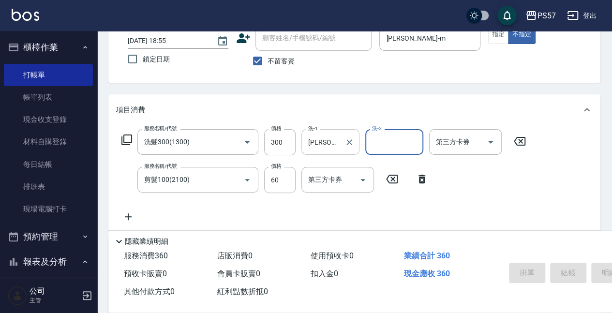
type input "[DATE] 18:56"
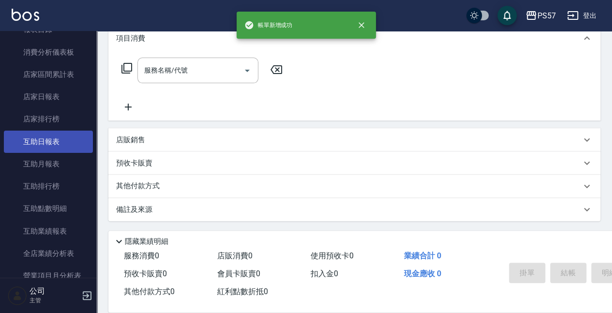
scroll to position [387, 0]
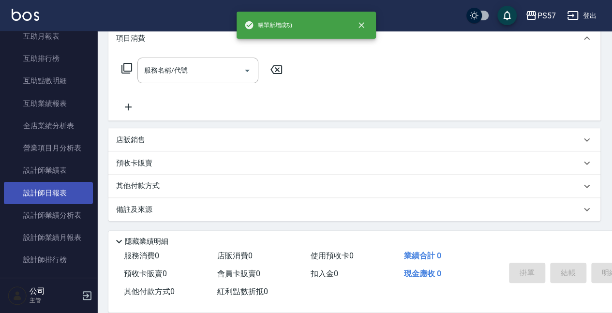
click at [29, 197] on link "設計師日報表" at bounding box center [48, 193] width 89 height 22
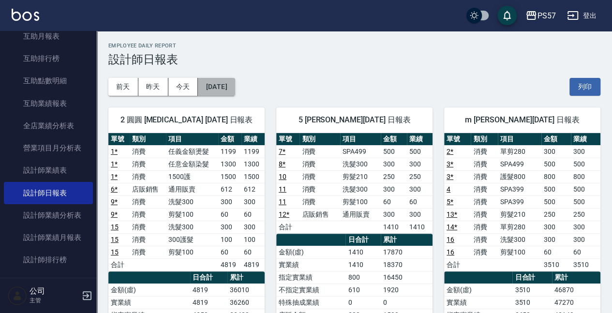
click at [230, 88] on button "[DATE]" at bounding box center [216, 87] width 37 height 18
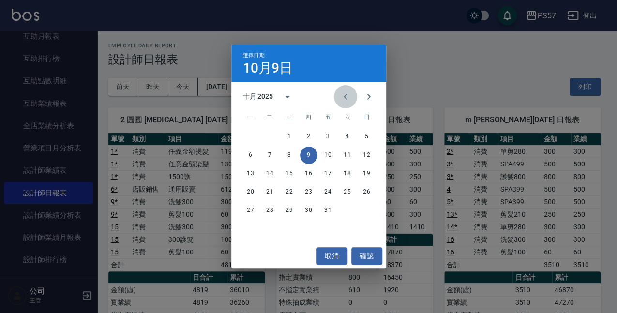
click at [350, 99] on icon "Previous month" at bounding box center [346, 97] width 12 height 12
click at [276, 157] on button "9" at bounding box center [269, 155] width 17 height 17
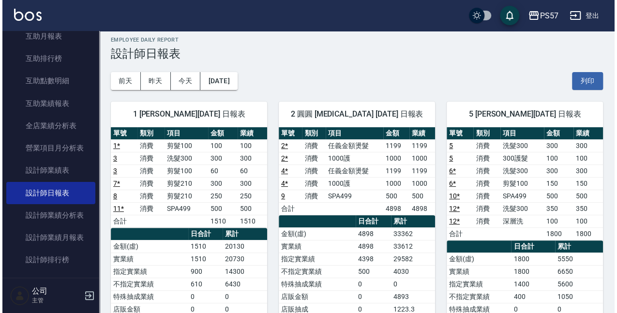
scroll to position [4, 0]
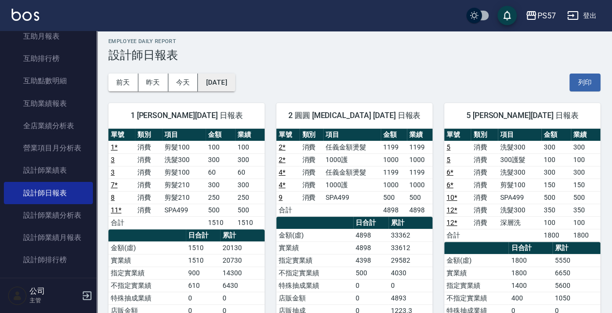
click at [209, 78] on button "[DATE]" at bounding box center [216, 83] width 37 height 18
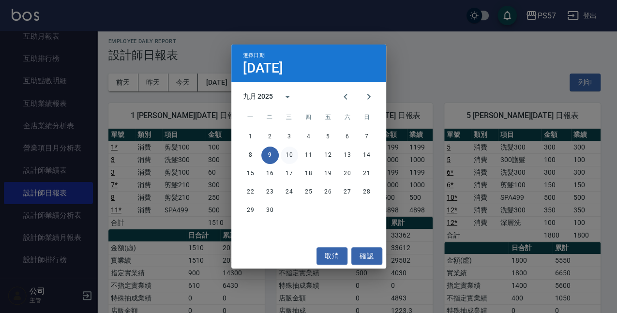
click at [293, 155] on button "10" at bounding box center [289, 155] width 17 height 17
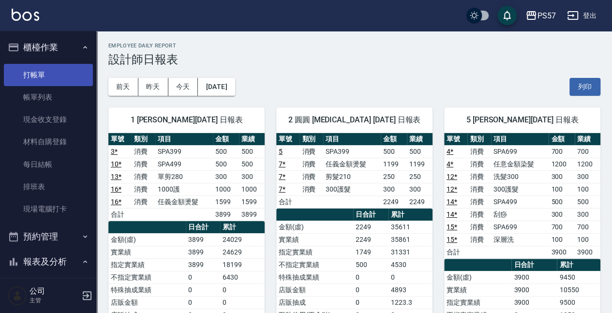
click at [32, 68] on link "打帳單" at bounding box center [48, 75] width 89 height 22
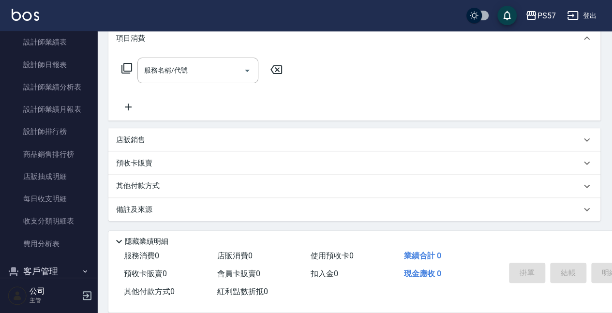
scroll to position [516, 0]
click at [49, 66] on link "設計師日報表" at bounding box center [48, 64] width 89 height 22
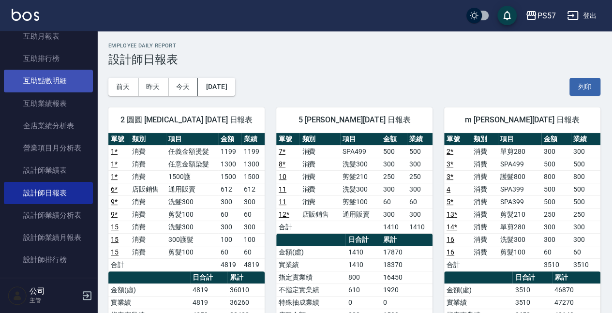
scroll to position [290, 0]
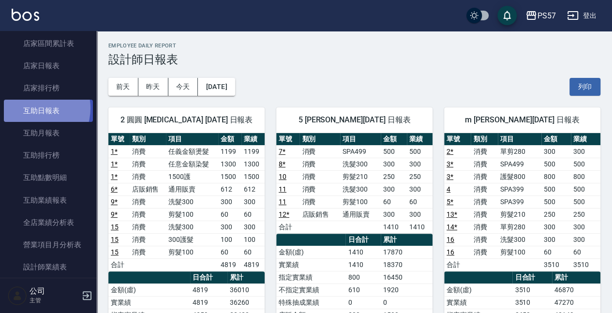
click at [33, 108] on link "互助日報表" at bounding box center [48, 111] width 89 height 22
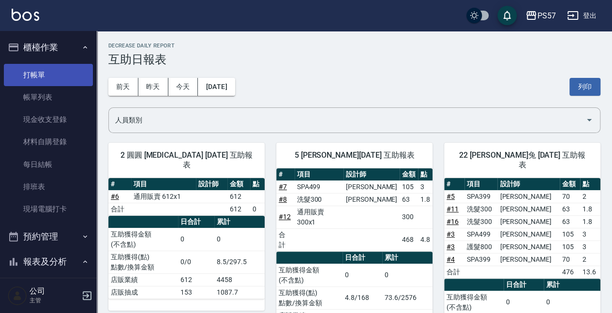
click at [44, 74] on link "打帳單" at bounding box center [48, 75] width 89 height 22
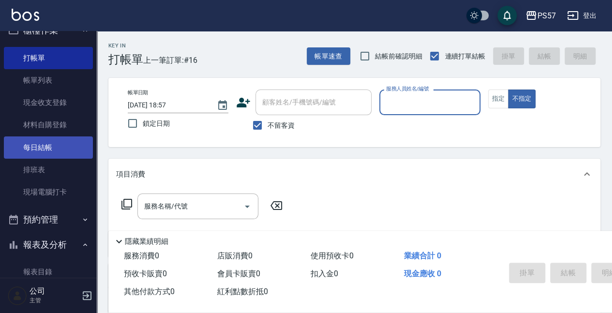
scroll to position [32, 0]
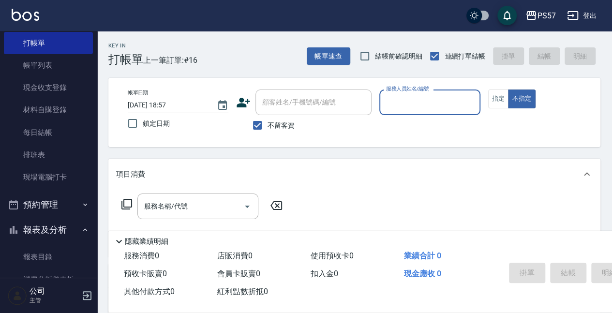
click at [464, 106] on input "服務人員姓名/編號" at bounding box center [430, 102] width 92 height 17
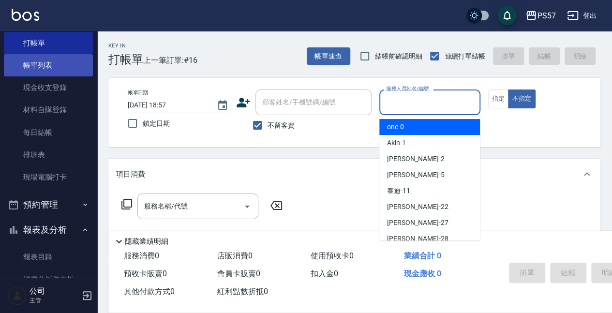
click at [40, 71] on link "帳單列表" at bounding box center [48, 65] width 89 height 22
